Goal: Navigation & Orientation: Find specific page/section

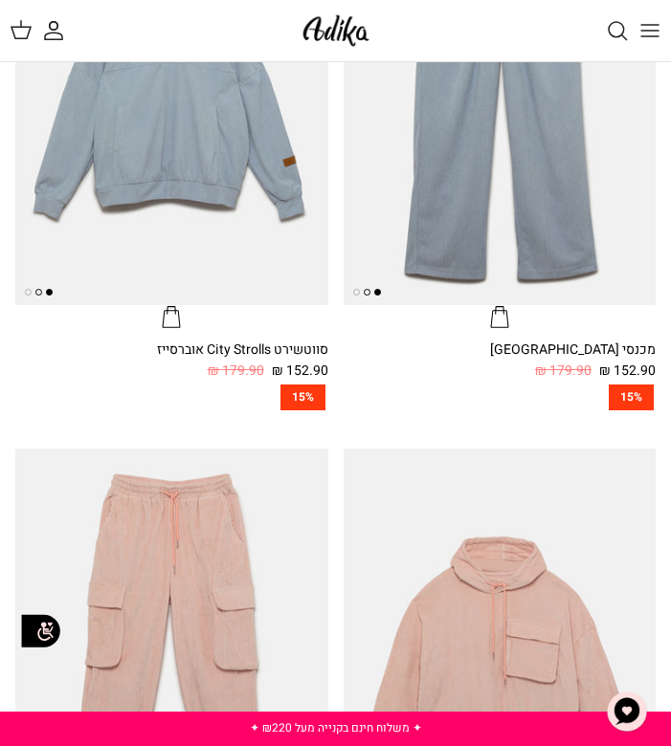
scroll to position [1137, 0]
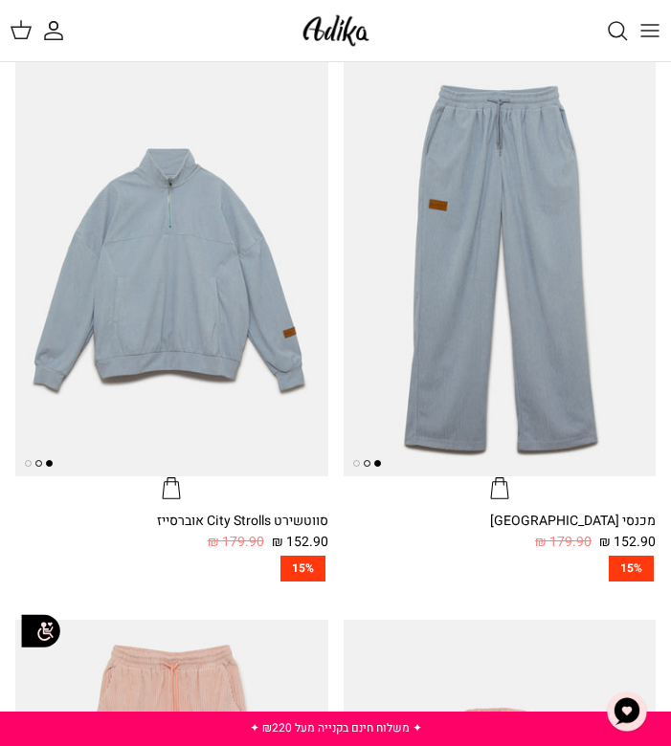
click at [641, 32] on icon "Toggle menu" at bounding box center [649, 30] width 23 height 23
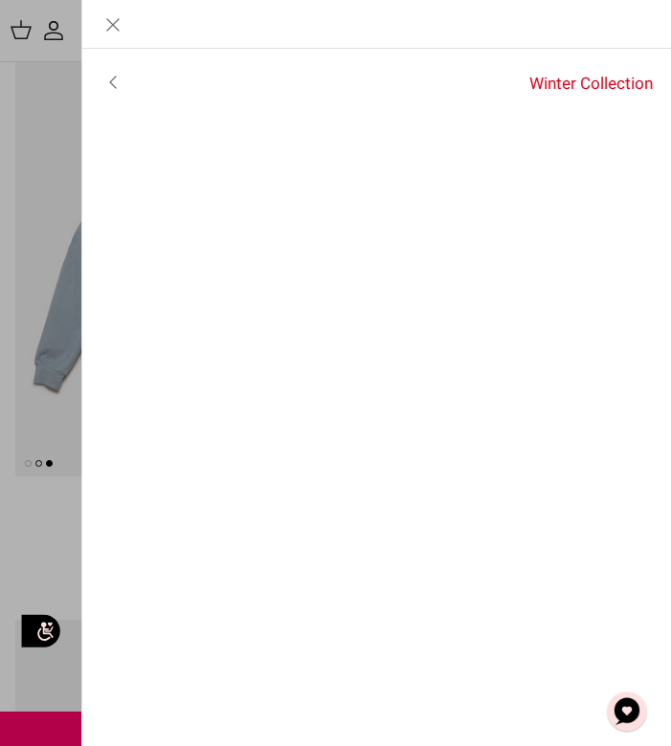
click at [542, 82] on link "Winter Collection" at bounding box center [408, 84] width 528 height 48
click at [648, 17] on icon "Left" at bounding box center [641, 24] width 23 height 23
click at [645, 78] on link "Winter Collection" at bounding box center [408, 84] width 528 height 48
click at [645, 78] on link "לכל הפריטים" at bounding box center [376, 84] width 589 height 48
click at [129, 23] on link "Close" at bounding box center [112, 24] width 61 height 48
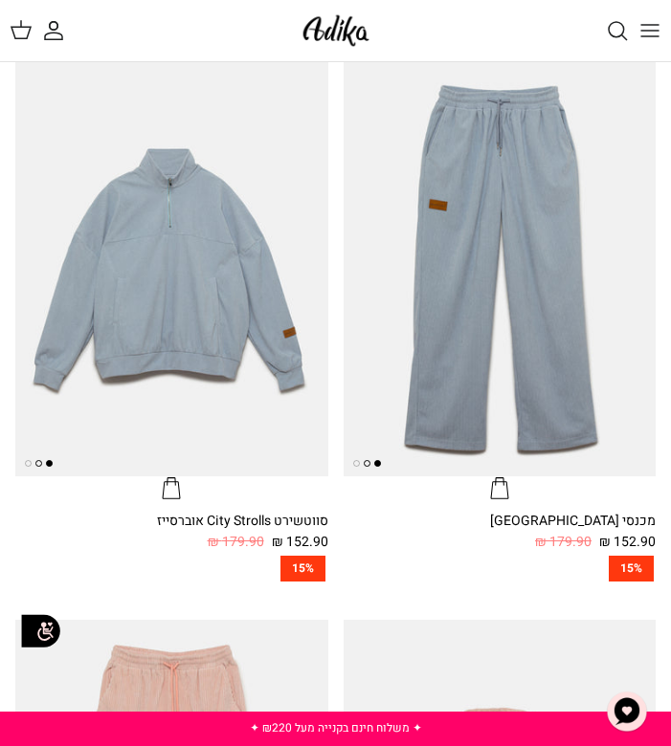
click at [287, 39] on div "החשבון שלי חיפוש" at bounding box center [147, 31] width 295 height 42
click at [314, 37] on img at bounding box center [336, 31] width 77 height 42
